Goal: Task Accomplishment & Management: Use online tool/utility

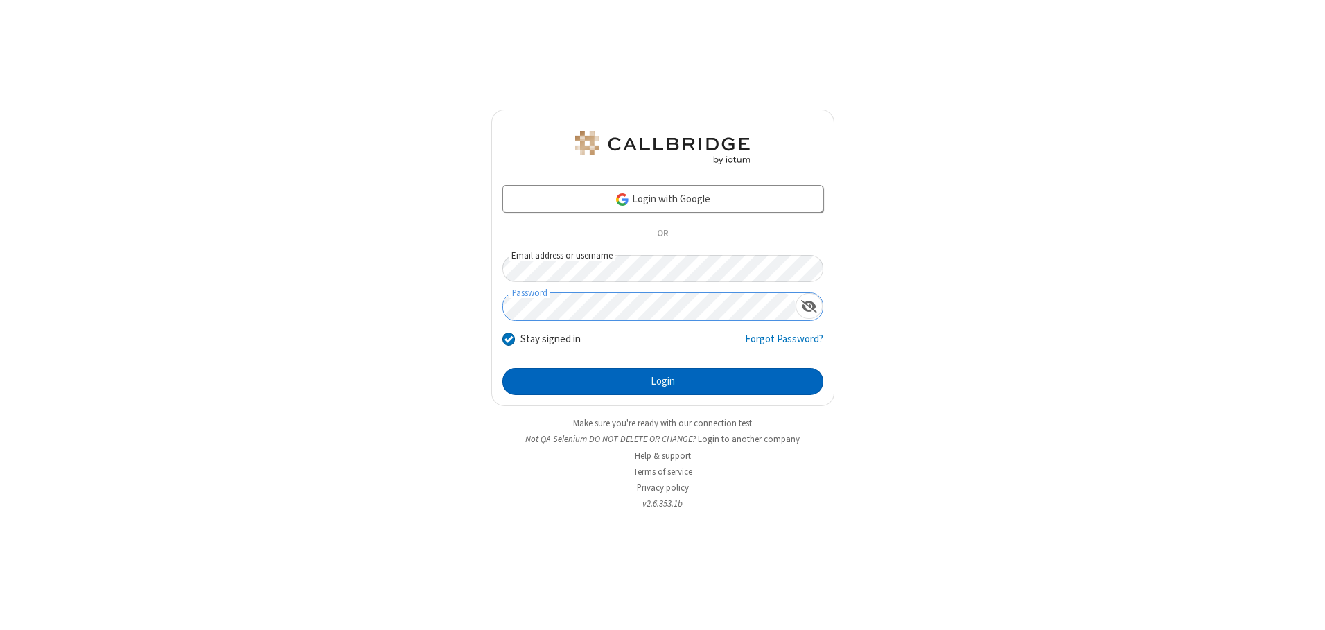
click at [662, 381] on button "Login" at bounding box center [662, 382] width 321 height 28
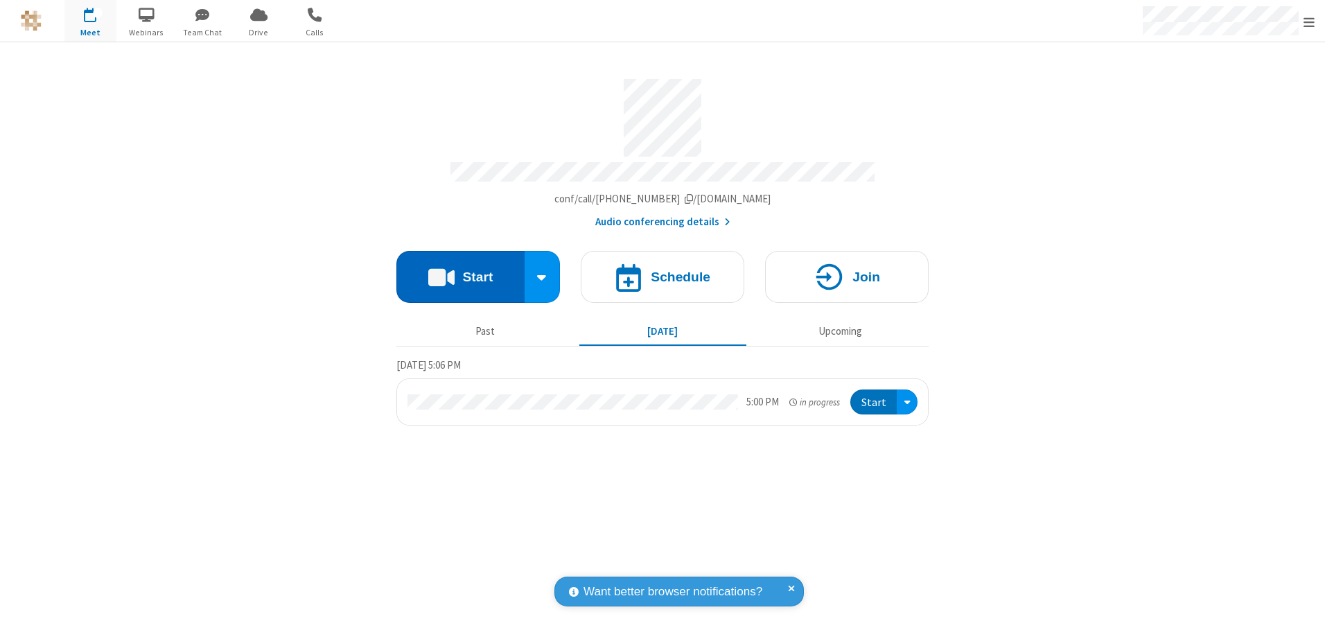
click at [460, 272] on button "Start" at bounding box center [460, 277] width 128 height 52
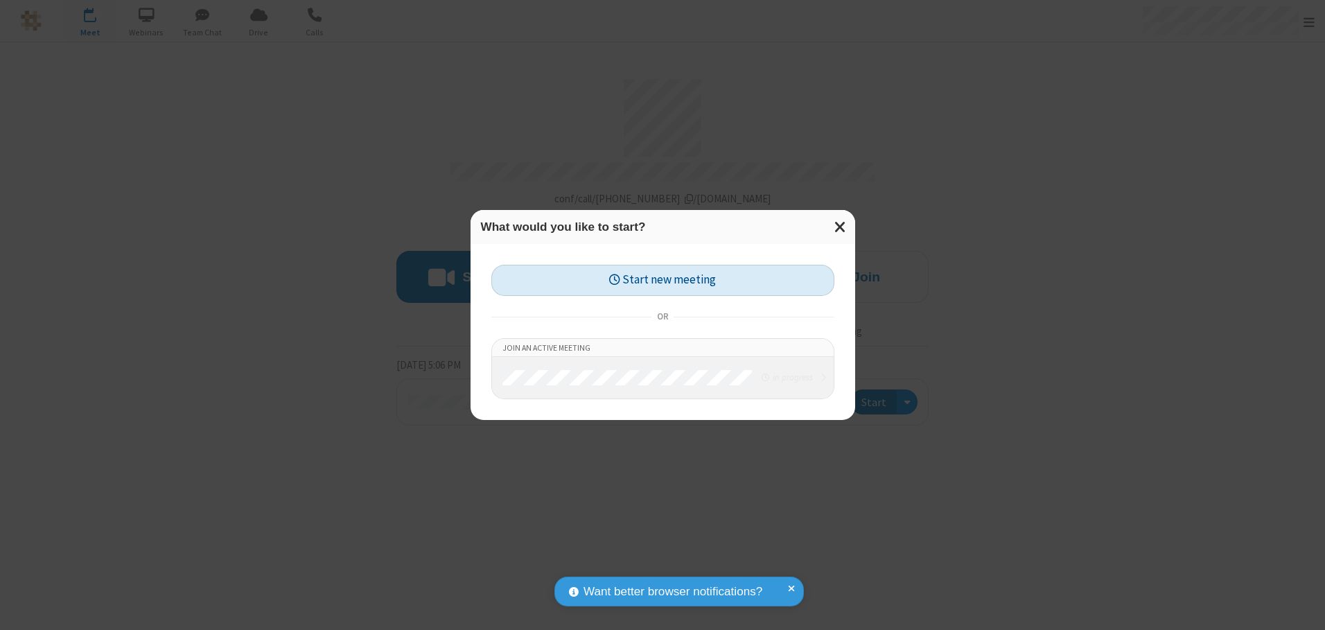
click at [662, 280] on button "Start new meeting" at bounding box center [662, 280] width 343 height 31
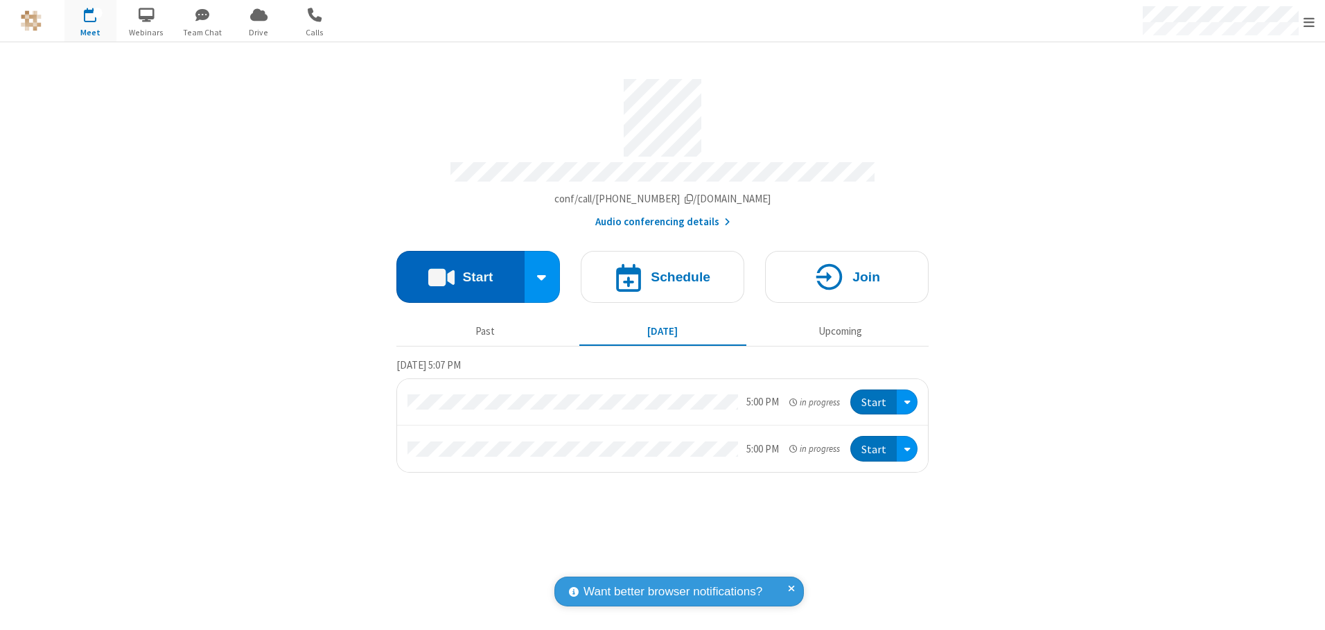
click at [460, 272] on button "Start" at bounding box center [460, 277] width 128 height 52
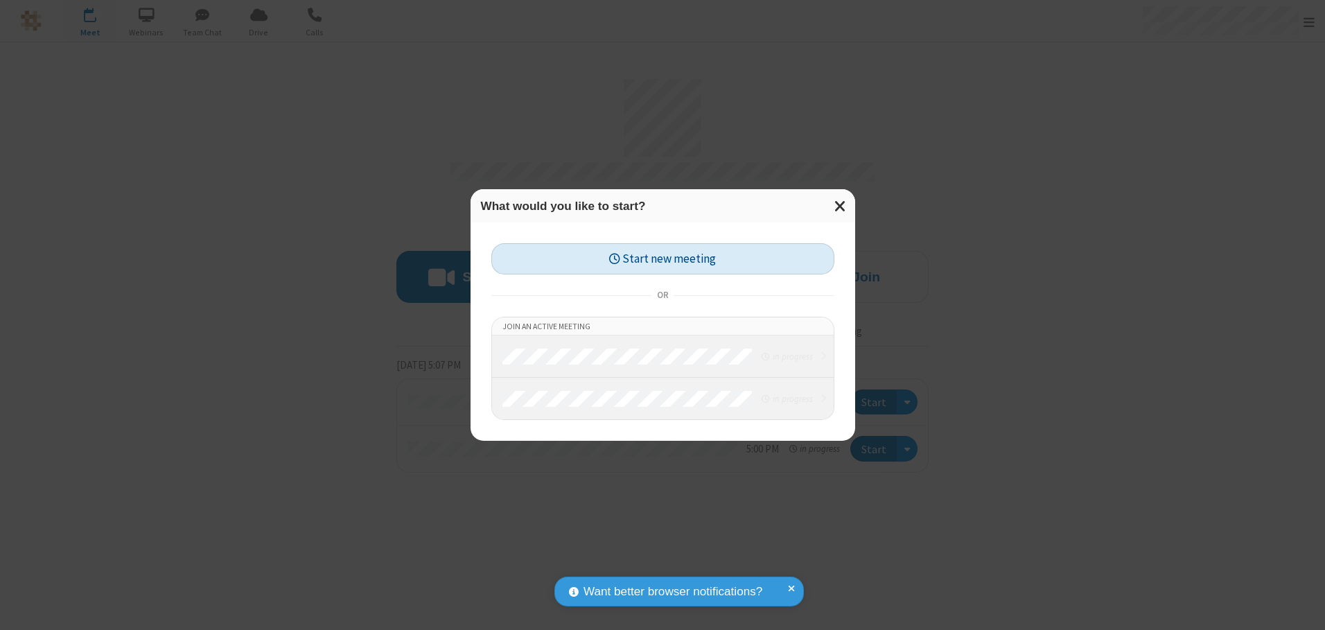
click at [662, 258] on button "Start new meeting" at bounding box center [662, 258] width 343 height 31
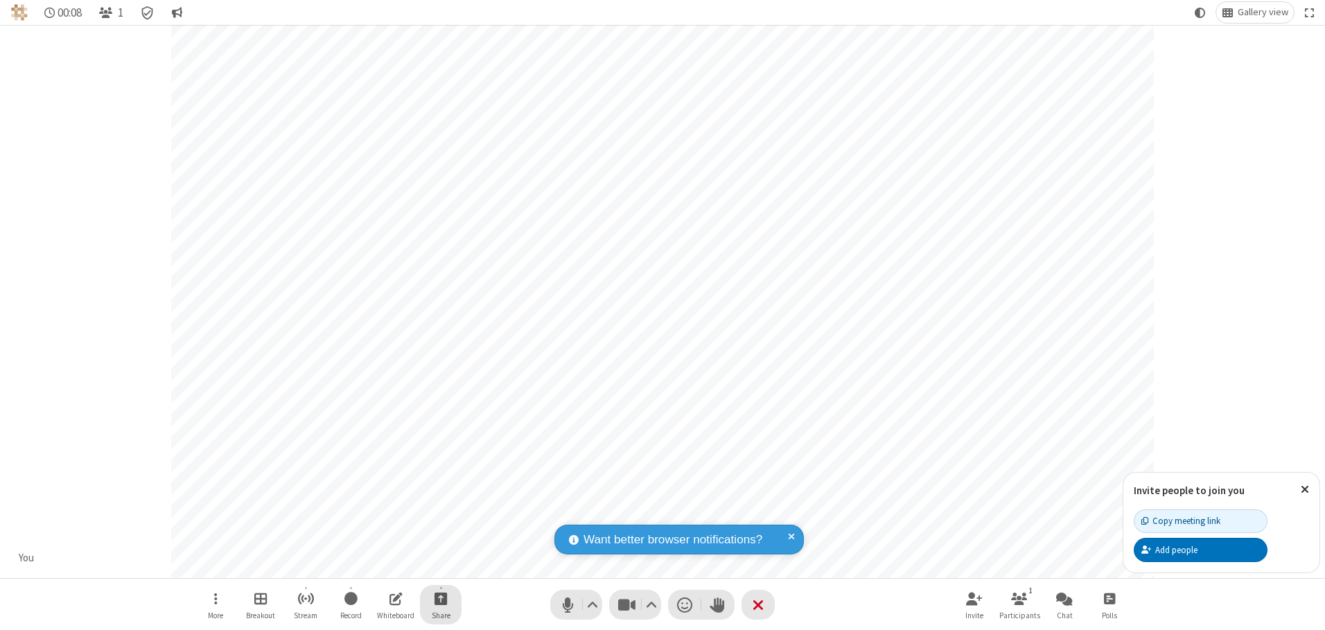
click at [441, 598] on span "Start sharing" at bounding box center [440, 598] width 13 height 17
click at [440, 513] on span "Share additional camera" at bounding box center [449, 517] width 103 height 12
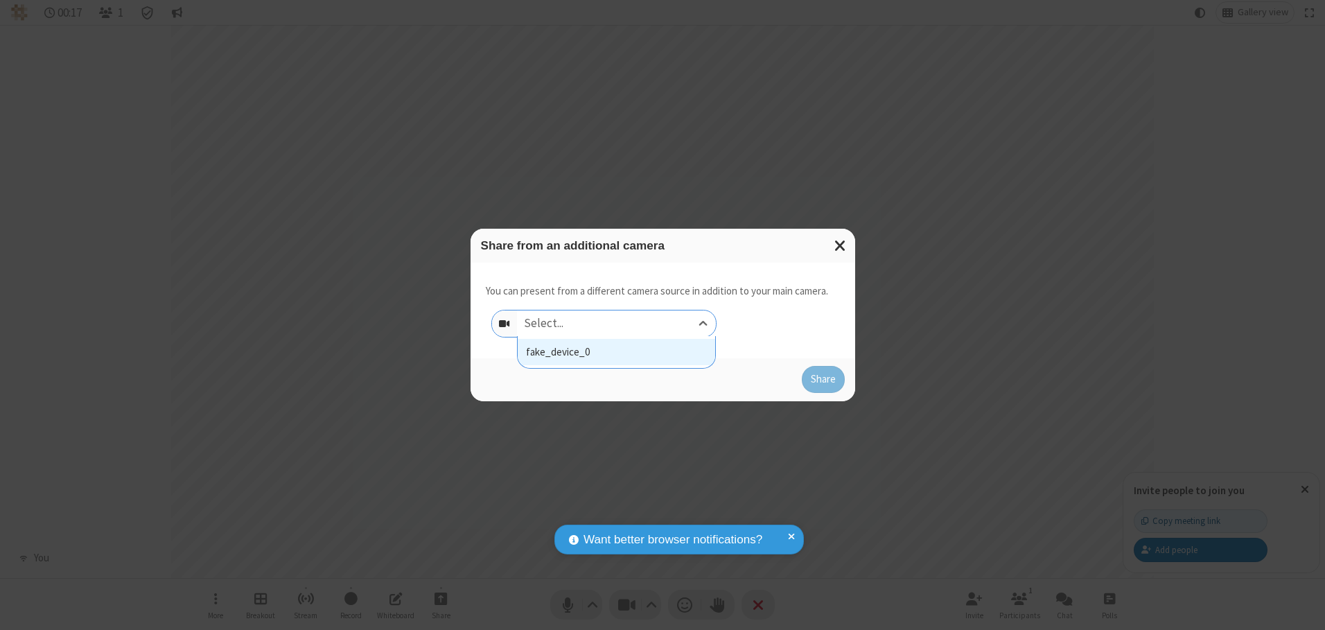
click at [616, 323] on div "Select..." at bounding box center [616, 323] width 199 height 26
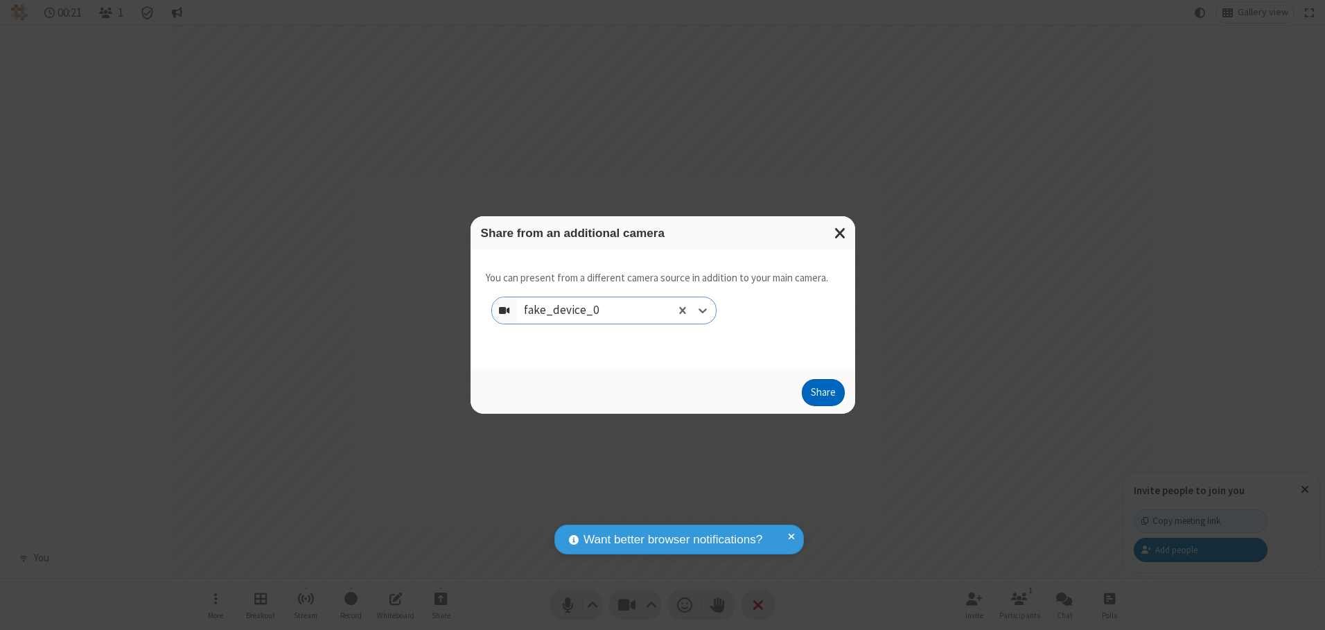
click at [823, 396] on button "Share" at bounding box center [823, 393] width 43 height 28
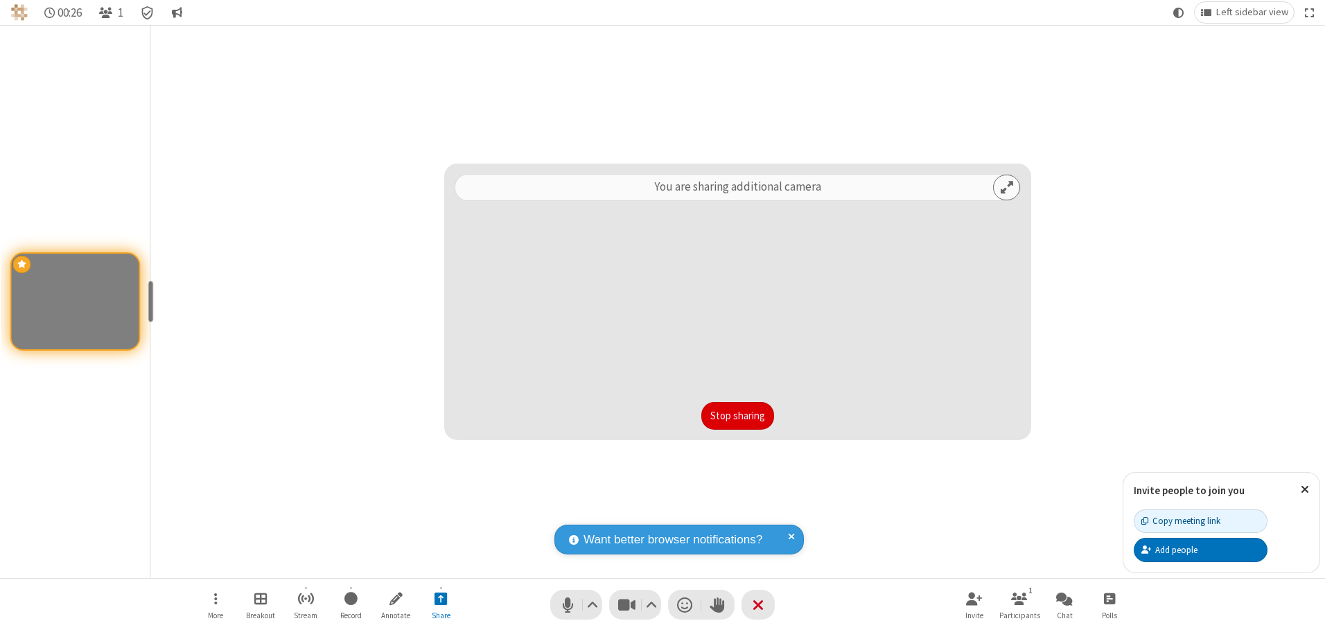
click at [737, 415] on button "Stop sharing" at bounding box center [737, 416] width 73 height 28
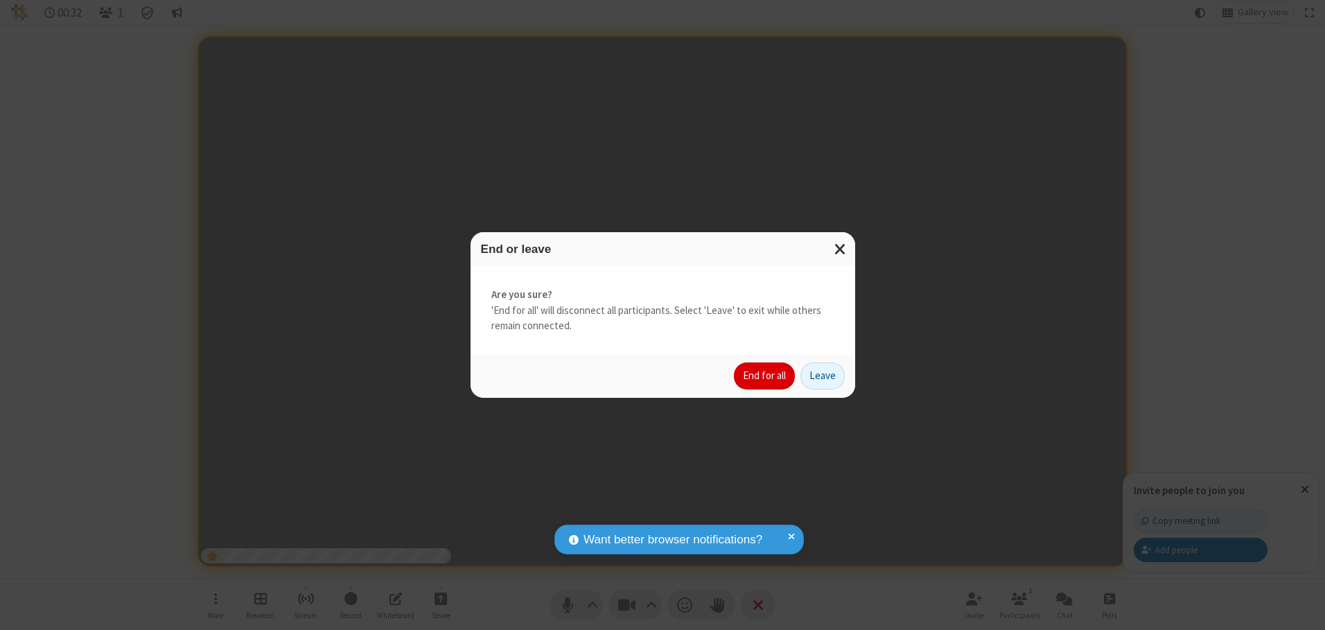
click at [765, 376] on button "End for all" at bounding box center [764, 376] width 61 height 28
